Goal: Transaction & Acquisition: Purchase product/service

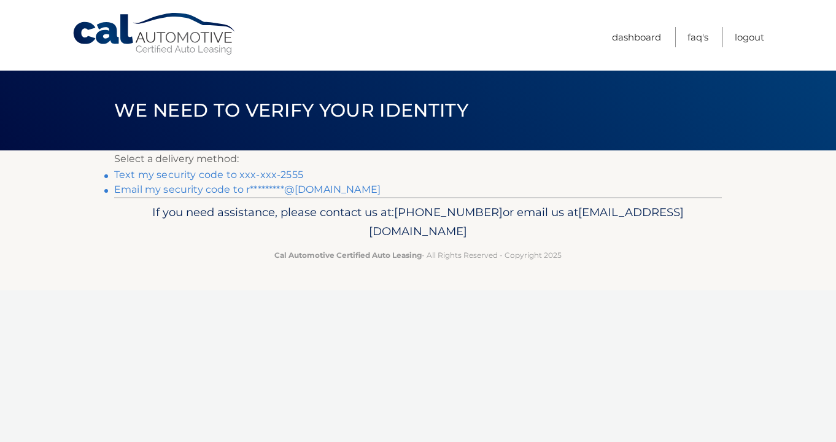
click at [242, 177] on link "Text my security code to xxx-xxx-2555" at bounding box center [208, 175] width 189 height 12
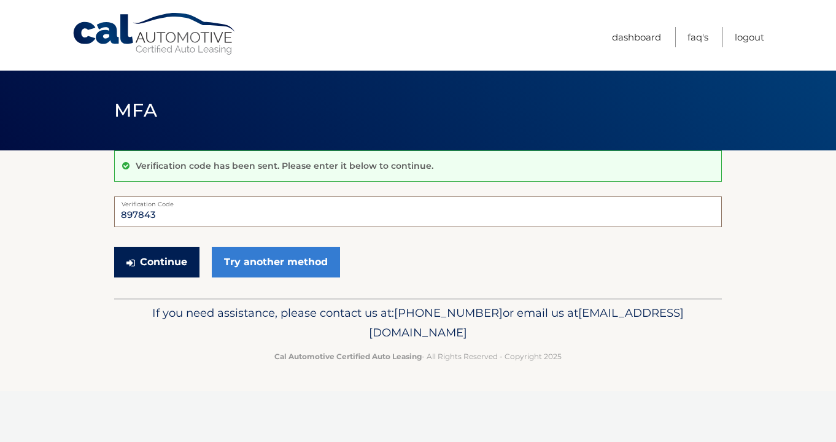
type input "897843"
click at [169, 262] on button "Continue" at bounding box center [156, 262] width 85 height 31
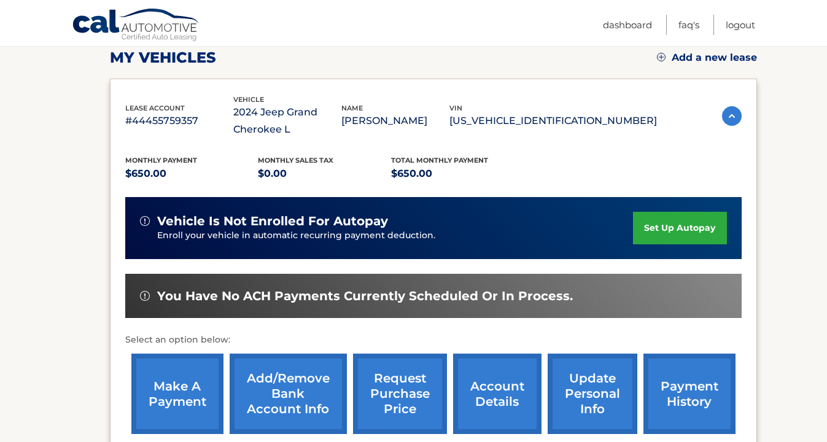
scroll to position [176, 0]
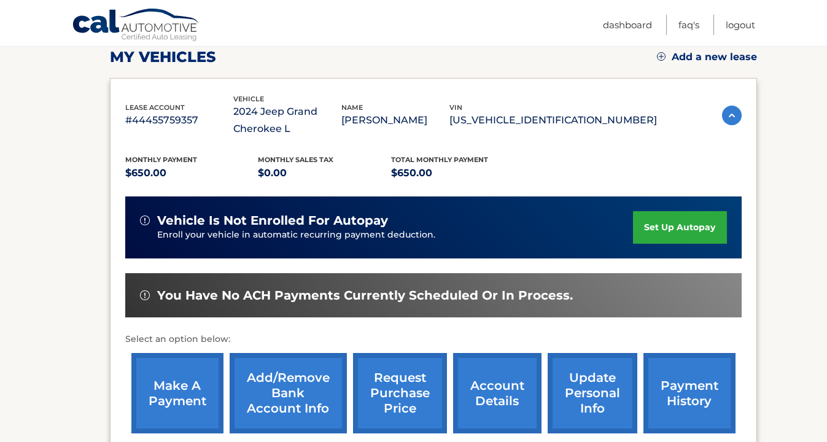
click at [193, 381] on link "make a payment" at bounding box center [177, 393] width 92 height 80
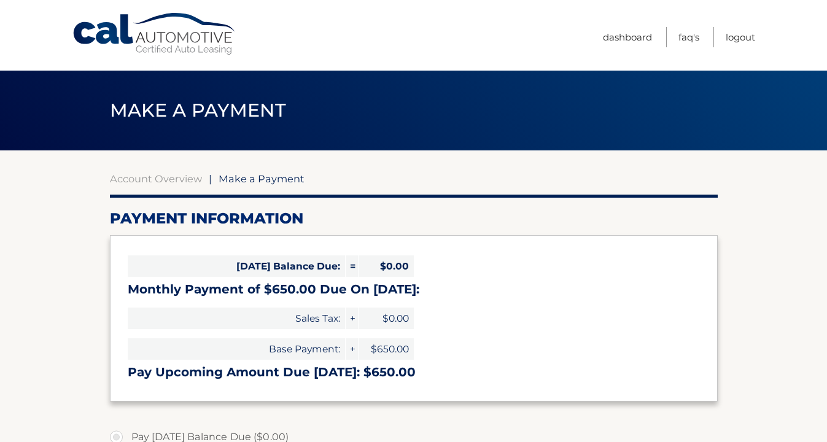
select select "MDAyMDk4NjktYTdhMC00NWFiLWJkYjktZGYzZGU4MWE0Njdi"
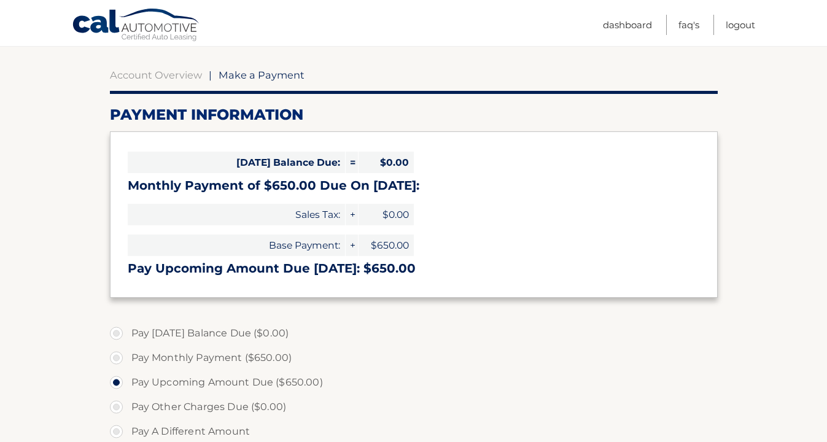
scroll to position [107, 0]
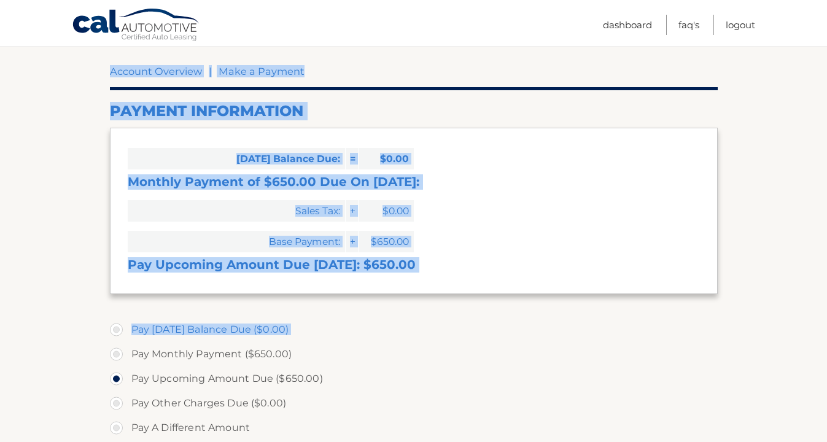
drag, startPoint x: 120, startPoint y: 352, endPoint x: 77, endPoint y: 359, distance: 44.1
click at [77, 359] on section "Account Overview | Make a Payment Payment Information [DATE] Balance Due: = $0.…" at bounding box center [413, 360] width 827 height 634
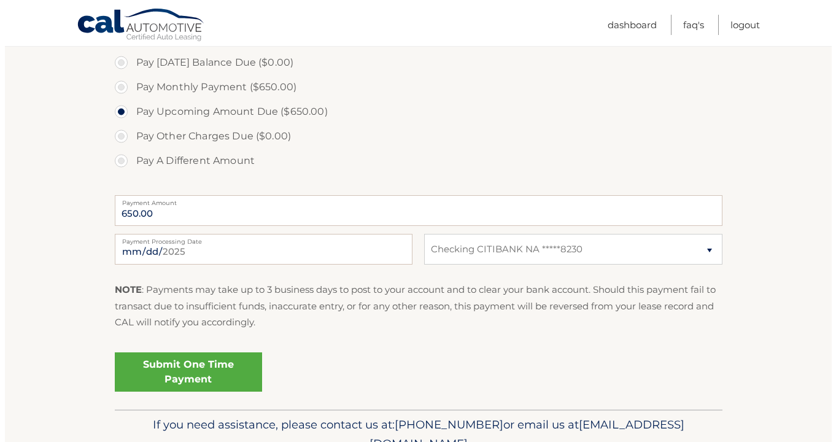
scroll to position [377, 0]
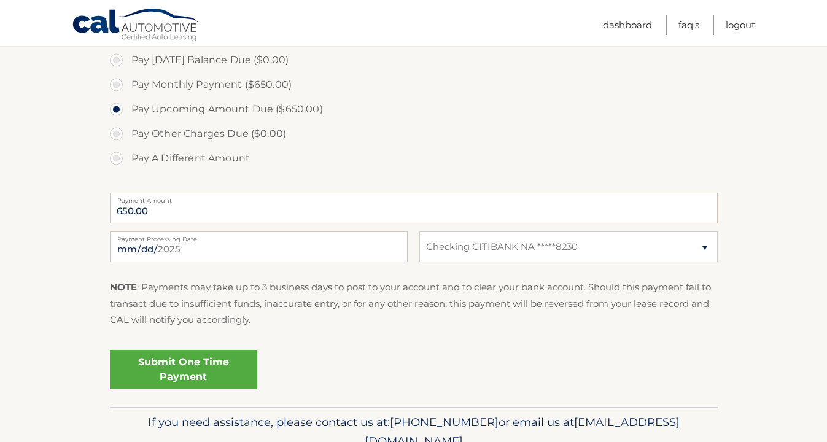
click at [196, 378] on link "Submit One Time Payment" at bounding box center [183, 369] width 147 height 39
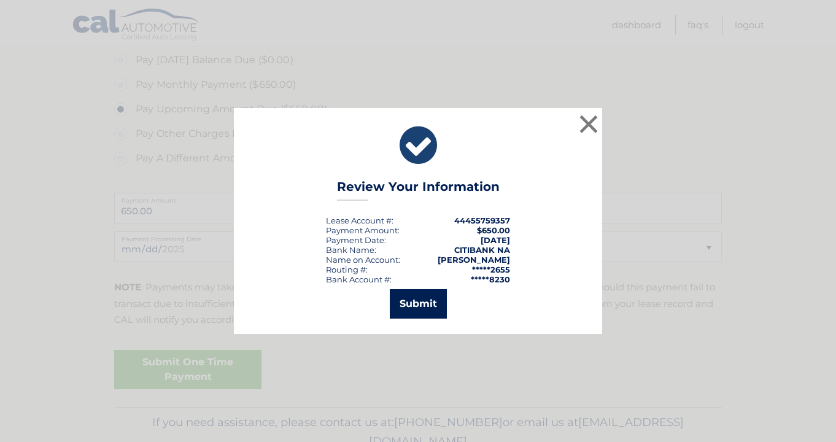
click at [435, 294] on button "Submit" at bounding box center [418, 303] width 57 height 29
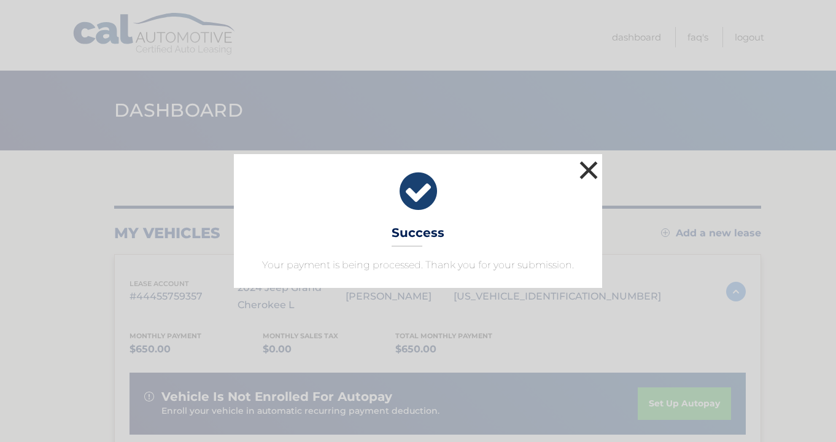
click at [594, 174] on button "×" at bounding box center [589, 170] width 25 height 25
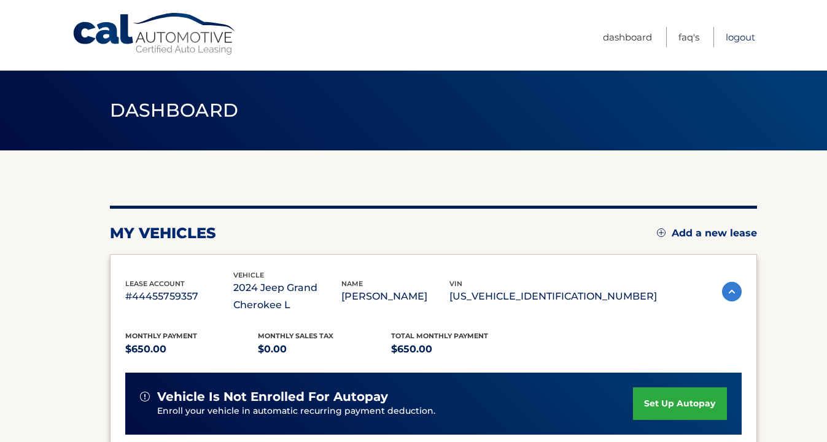
click at [731, 28] on link "Logout" at bounding box center [740, 37] width 29 height 20
